Goal: Find specific page/section: Find specific page/section

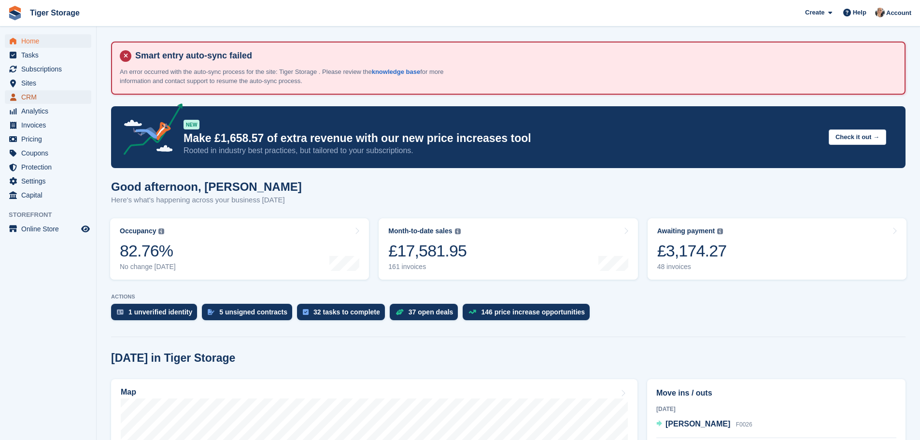
click at [38, 98] on span "CRM" at bounding box center [50, 97] width 58 height 14
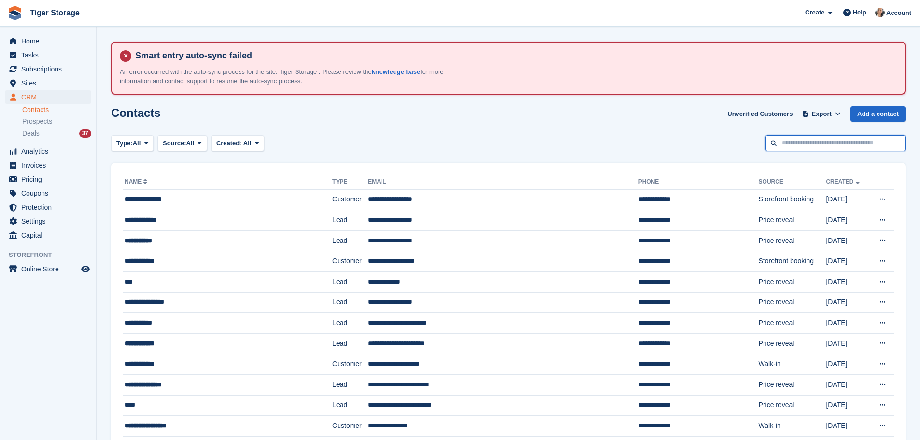
click at [839, 147] on input "text" at bounding box center [835, 143] width 140 height 16
type input "*****"
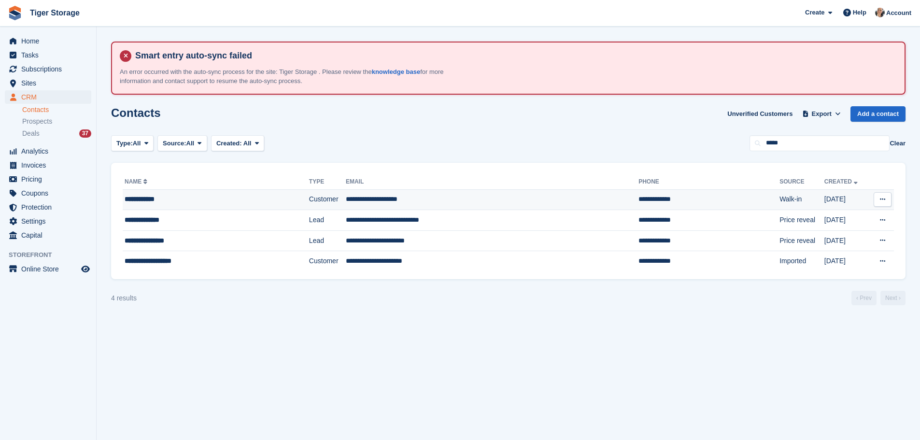
click at [321, 194] on td "Customer" at bounding box center [327, 199] width 37 height 21
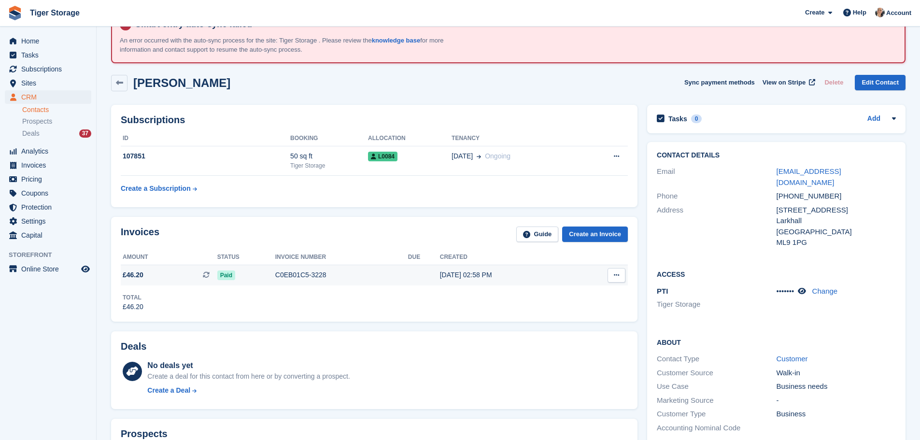
scroll to position [48, 0]
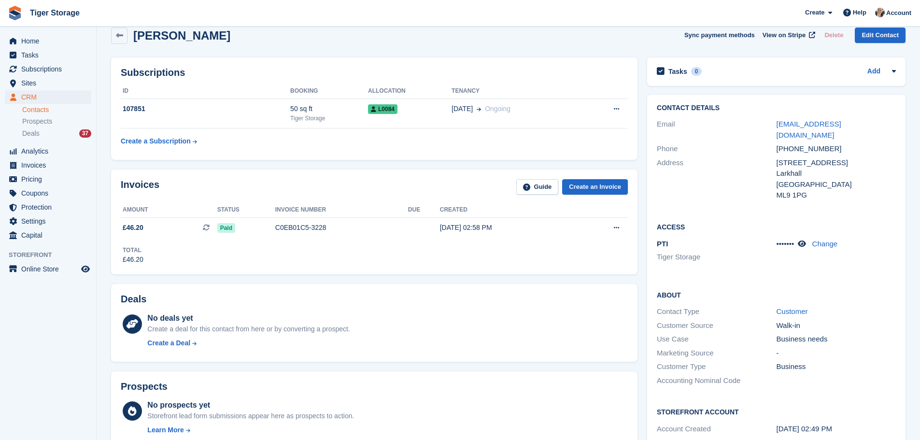
scroll to position [76, 0]
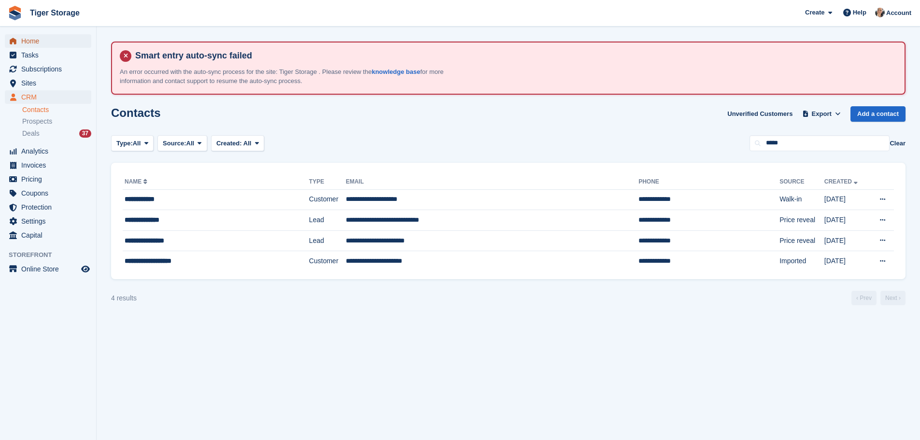
click at [44, 41] on span "Home" at bounding box center [50, 41] width 58 height 14
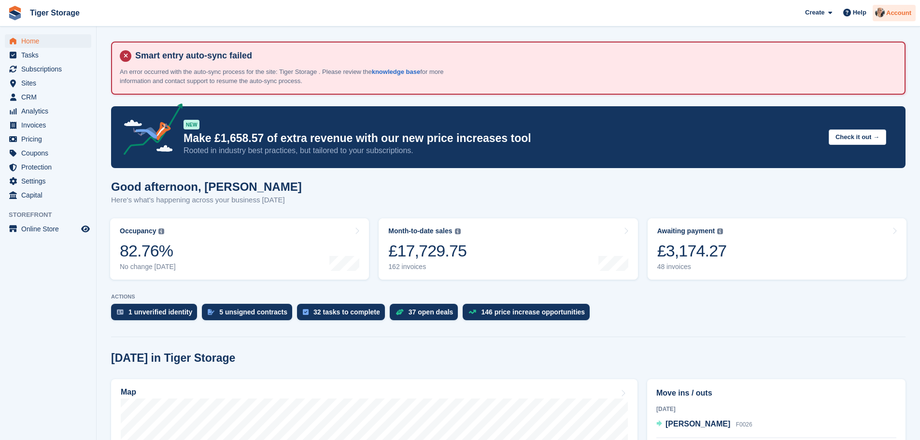
click at [884, 13] on img at bounding box center [880, 13] width 10 height 10
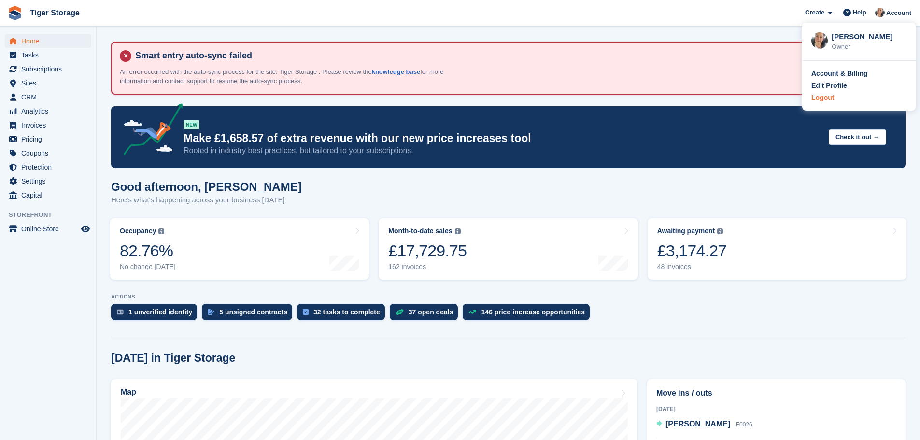
click at [819, 98] on div "Logout" at bounding box center [822, 98] width 23 height 10
